Goal: Task Accomplishment & Management: Manage account settings

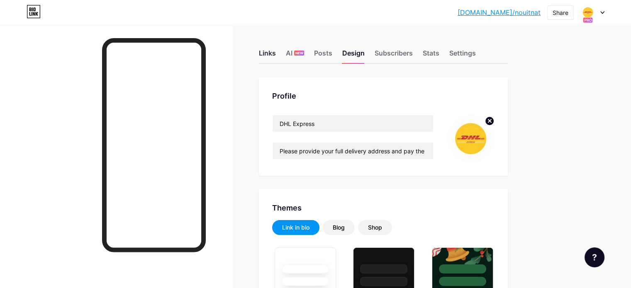
click at [276, 56] on div "Links" at bounding box center [267, 55] width 17 height 15
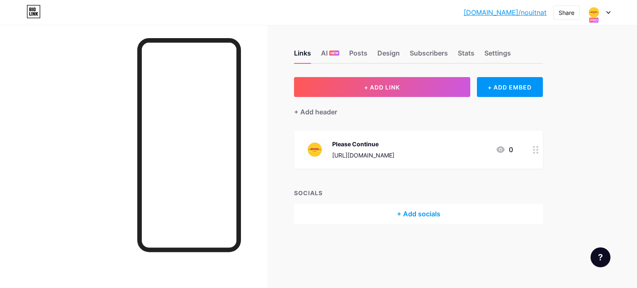
click at [542, 150] on div at bounding box center [536, 150] width 14 height 38
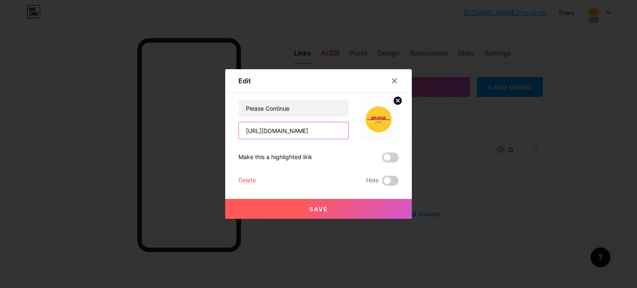
click at [331, 129] on input "[URL][DOMAIN_NAME]" at bounding box center [294, 130] width 110 height 17
paste input "[URL][DOMAIN_NAME]"
type input "[URL][DOMAIN_NAME]"
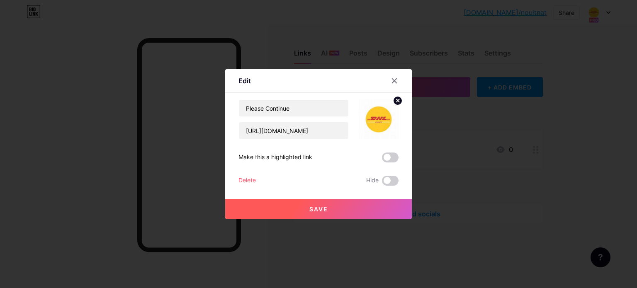
click at [327, 203] on button "Save" at bounding box center [318, 209] width 187 height 20
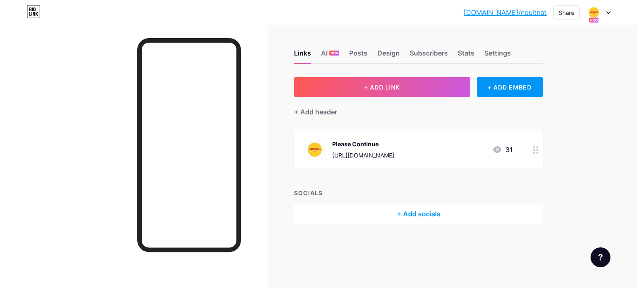
click at [533, 147] on div at bounding box center [536, 150] width 14 height 38
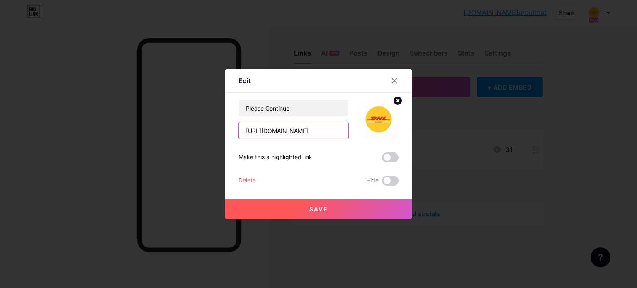
click at [321, 127] on input "[URL][DOMAIN_NAME]" at bounding box center [294, 130] width 110 height 17
paste input "[DOMAIN_NAME][URL]"
type input "[URL][DOMAIN_NAME]"
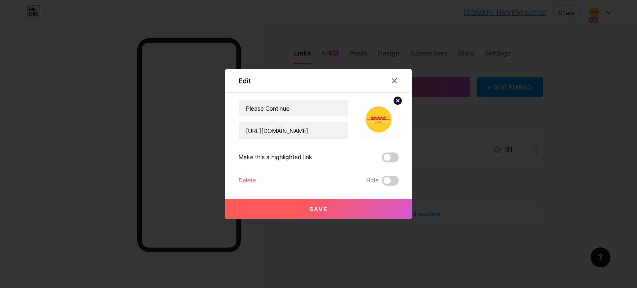
click at [324, 205] on button "Save" at bounding box center [318, 209] width 187 height 20
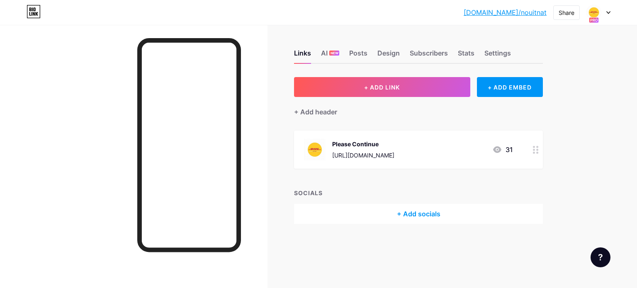
click at [538, 151] on icon at bounding box center [536, 150] width 6 height 8
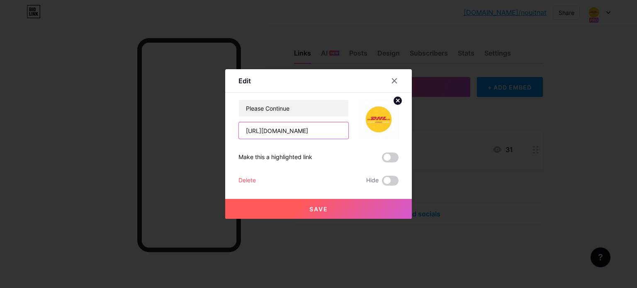
click at [292, 134] on input "[URL][DOMAIN_NAME]" at bounding box center [294, 130] width 110 height 17
paste input "[URL][DOMAIN_NAME]"
type input "[URL][DOMAIN_NAME]"
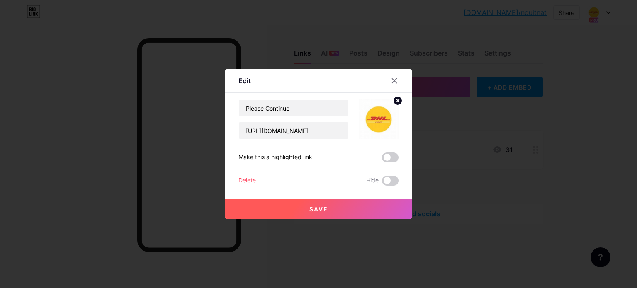
click at [326, 207] on span "Save" at bounding box center [318, 209] width 19 height 7
